Goal: Task Accomplishment & Management: Complete application form

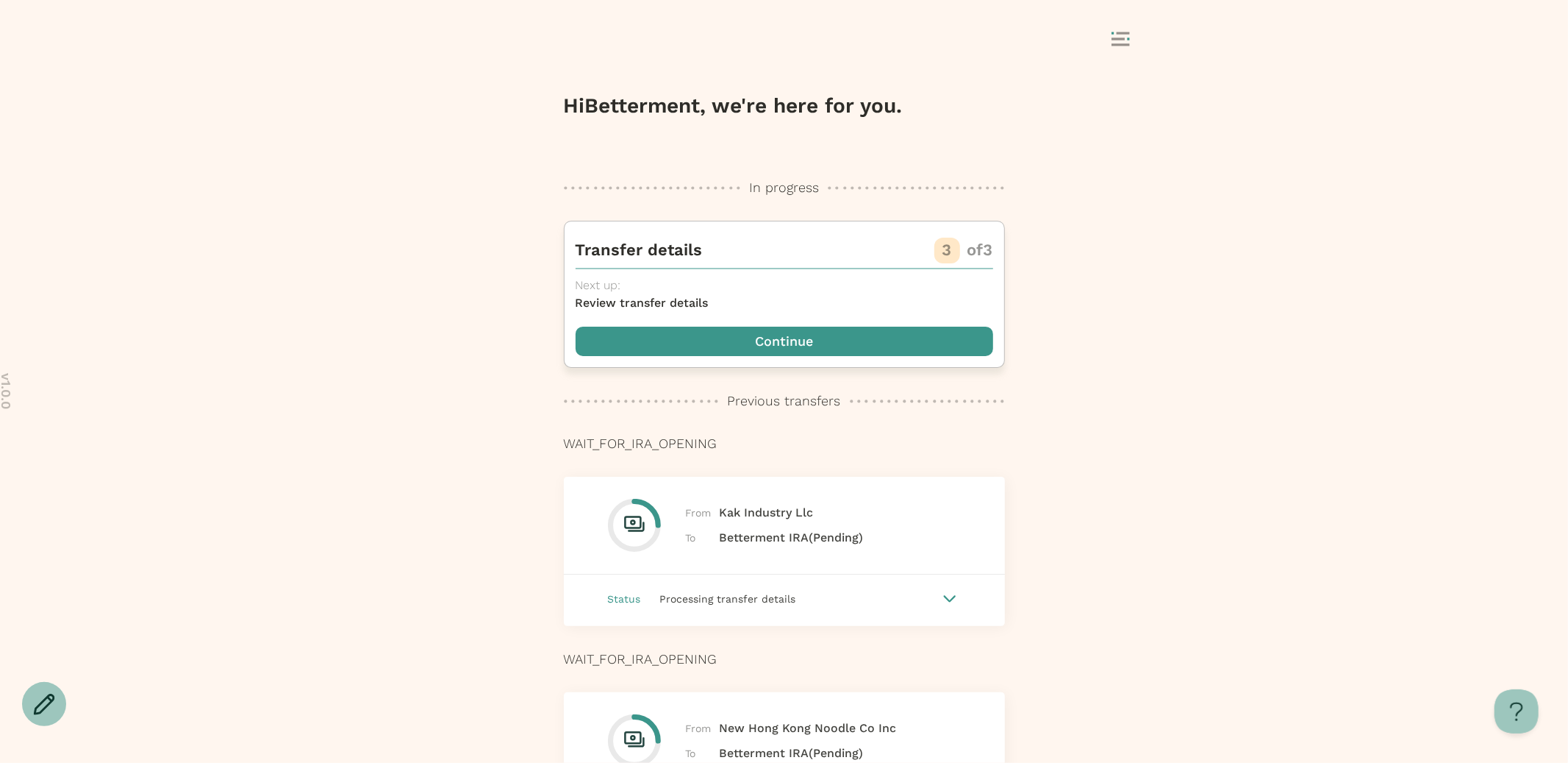
click at [878, 332] on span "button" at bounding box center [784, 341] width 417 height 29
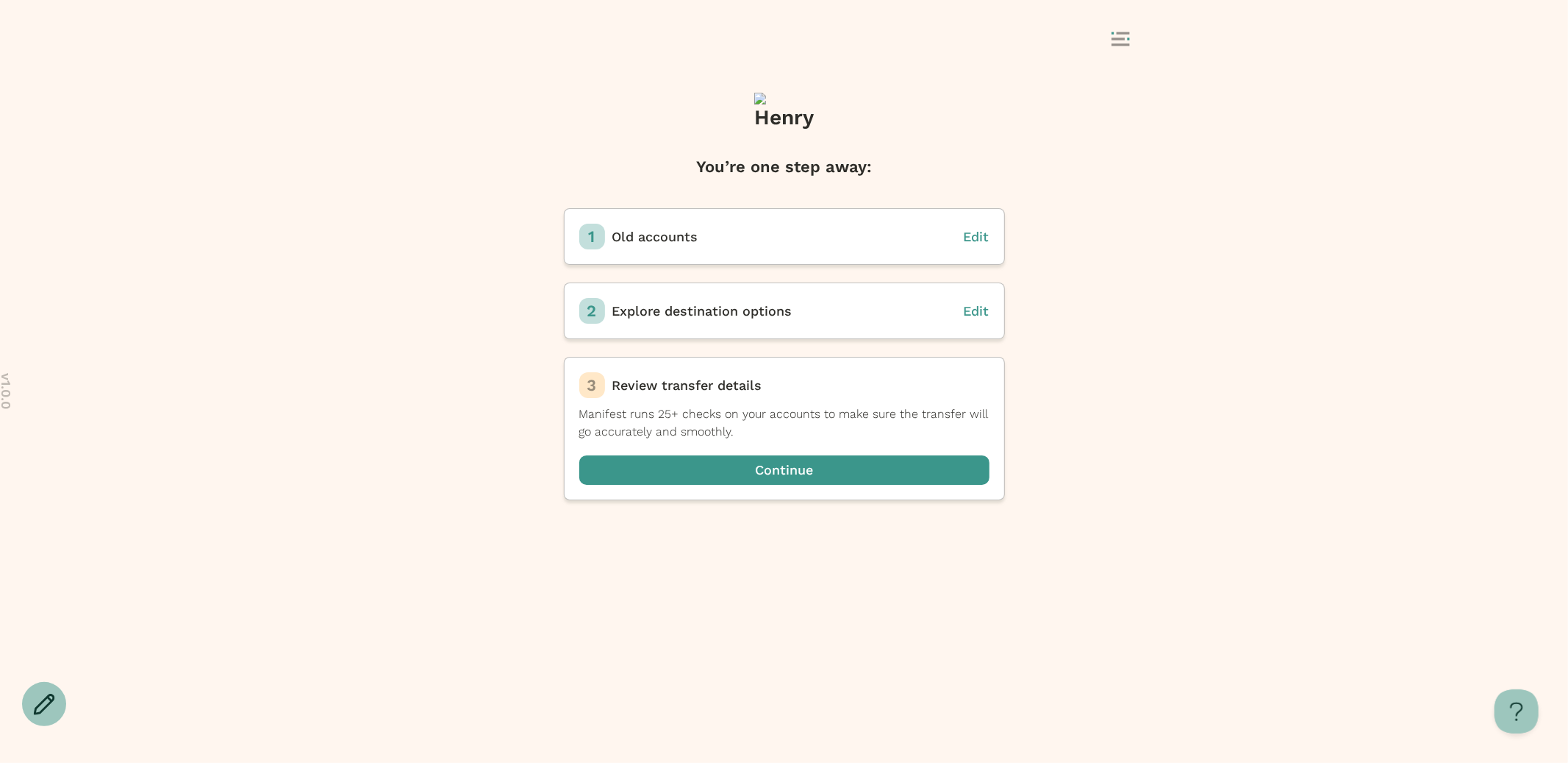
click at [1127, 38] on rect at bounding box center [1128, 38] width 2 height 2
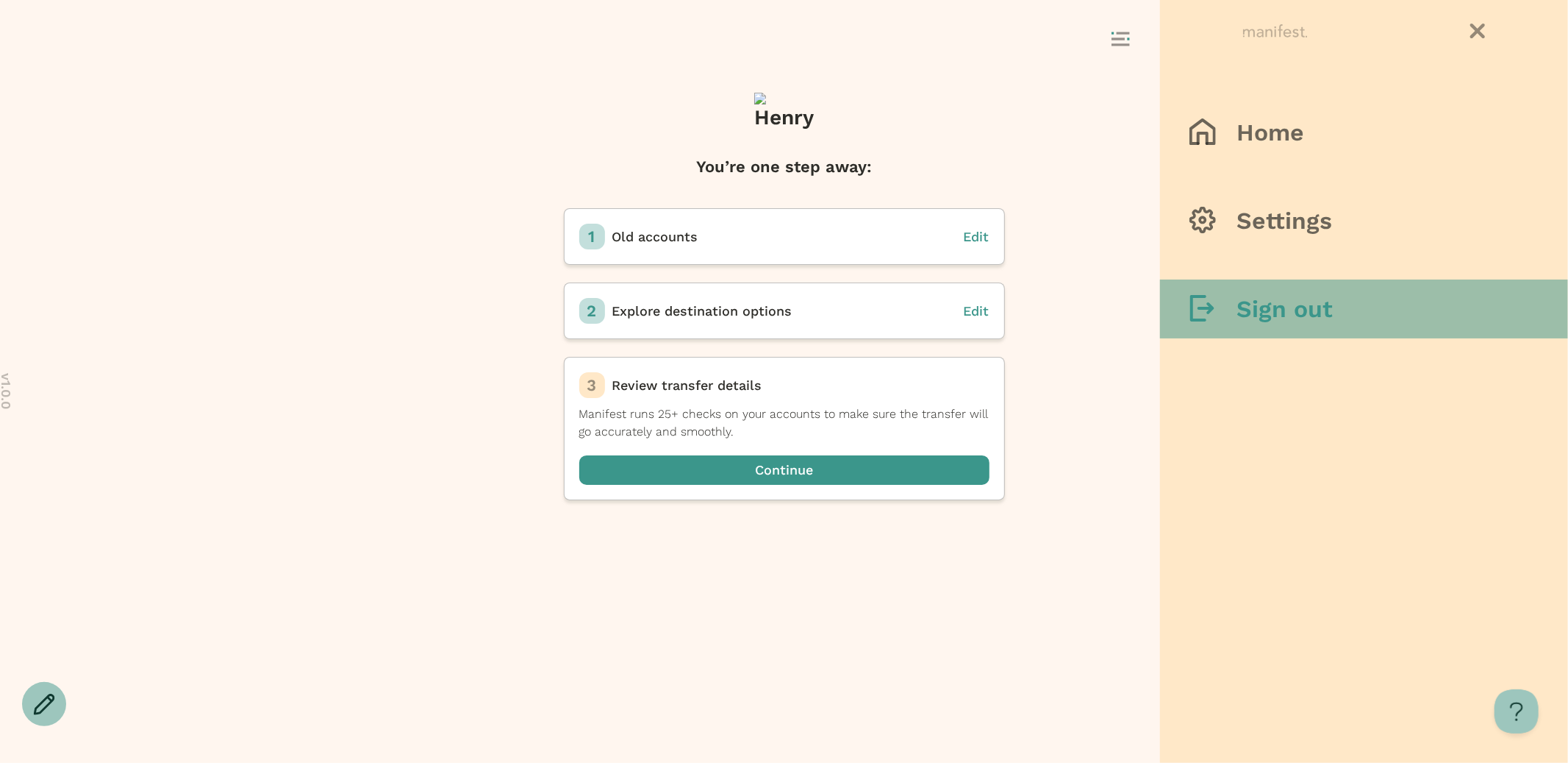
click at [1222, 318] on div at bounding box center [1213, 309] width 47 height 29
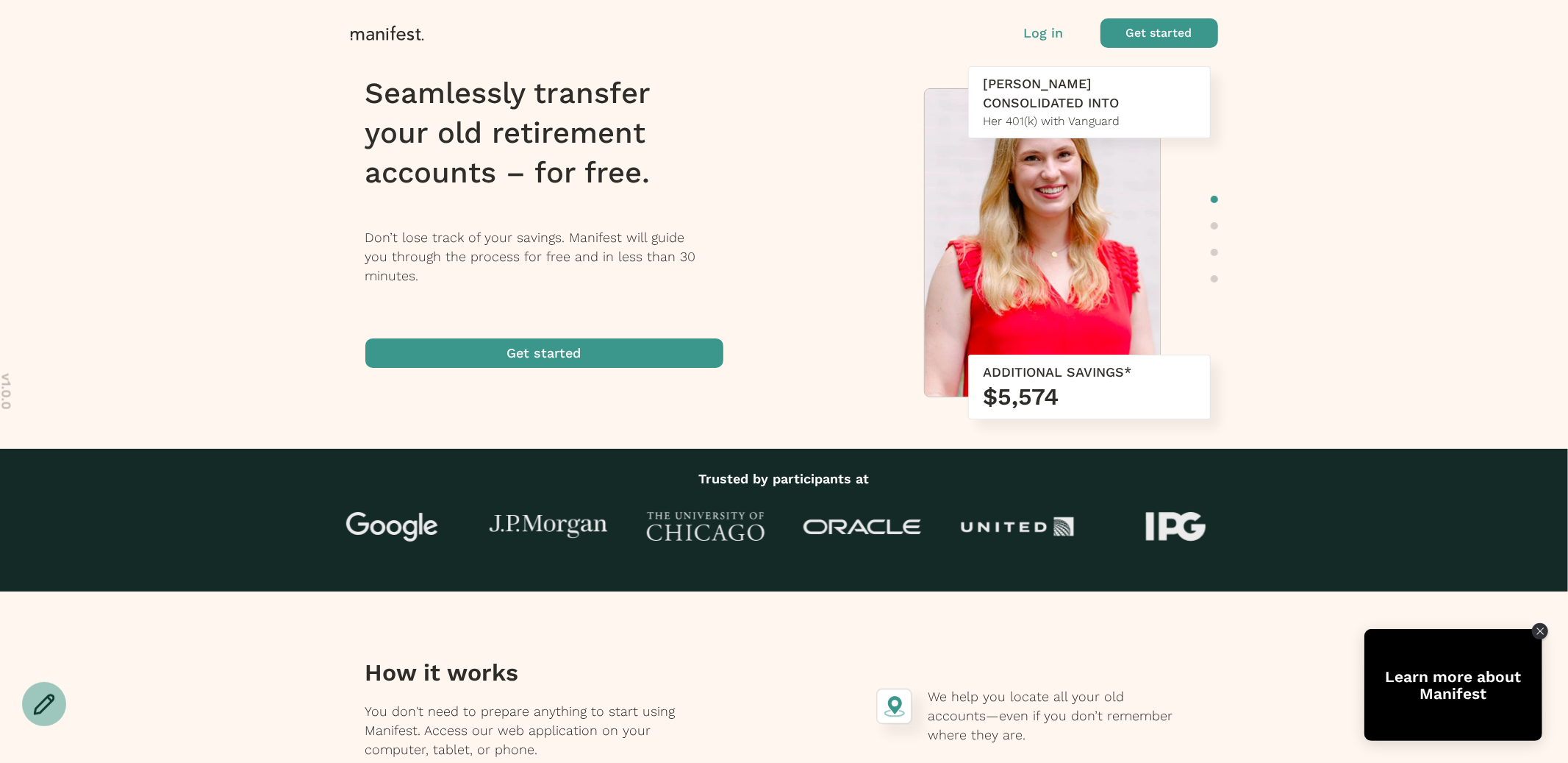
click at [1144, 31] on span "button" at bounding box center [1160, 32] width 118 height 29
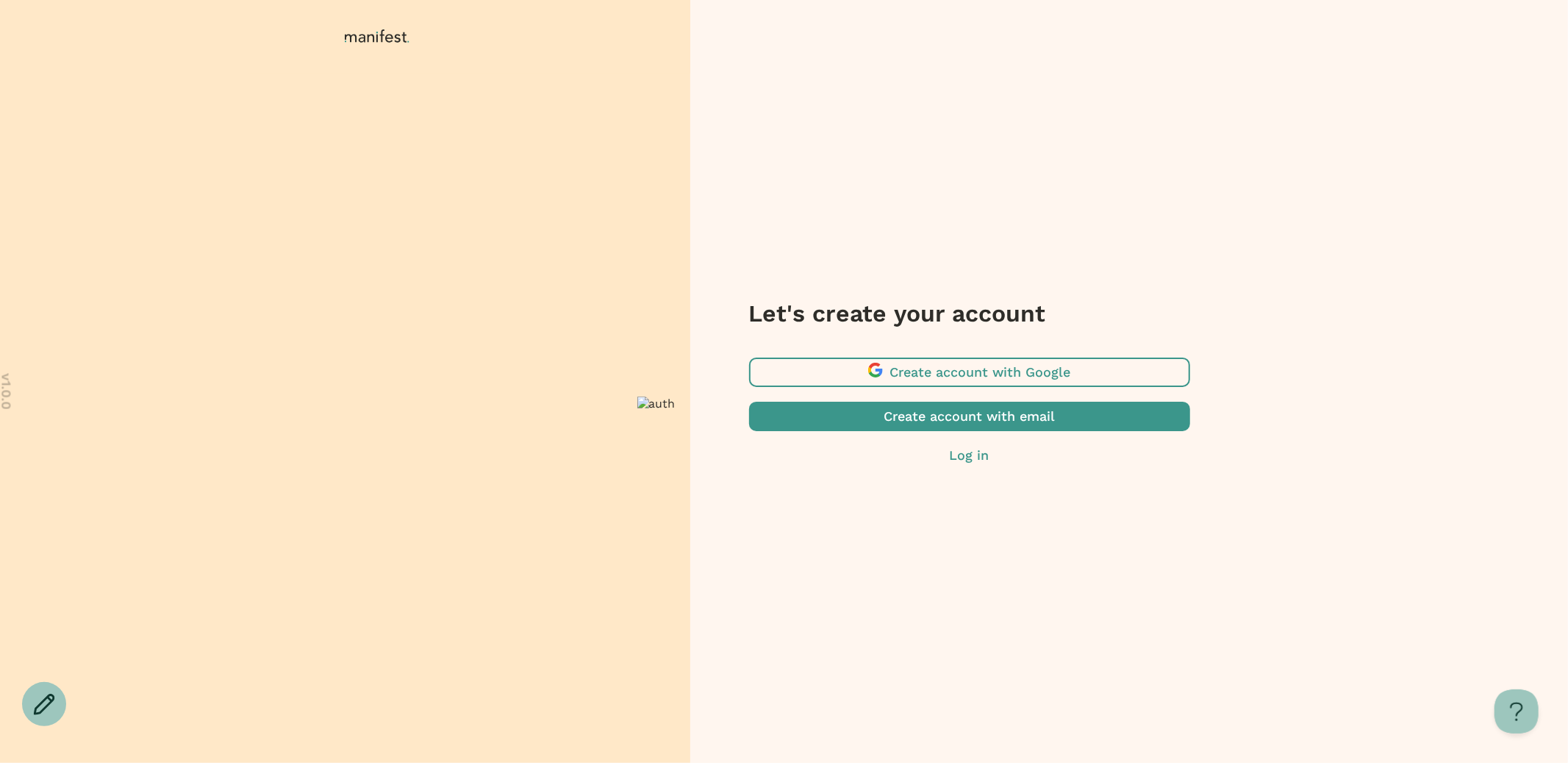
click at [906, 363] on span "button" at bounding box center [969, 372] width 441 height 29
